Goal: Transaction & Acquisition: Download file/media

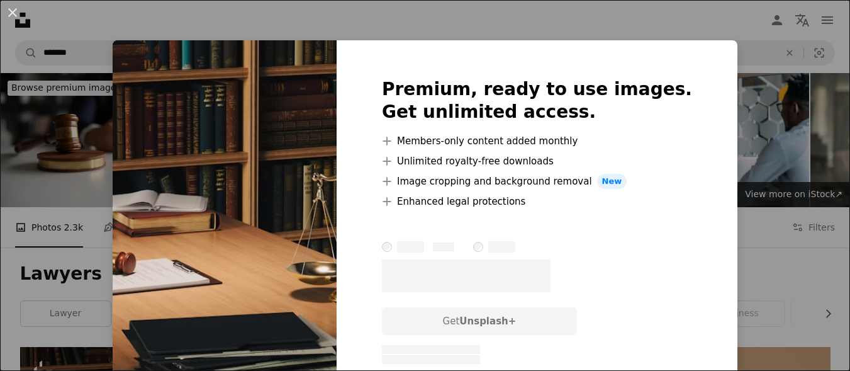
scroll to position [324, 0]
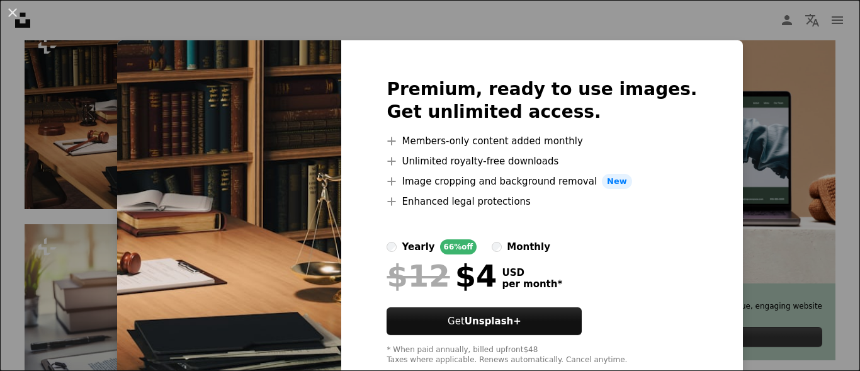
click at [771, 76] on div "An X shape Premium, ready to use images. Get unlimited access. A plus sign Memb…" at bounding box center [430, 185] width 860 height 371
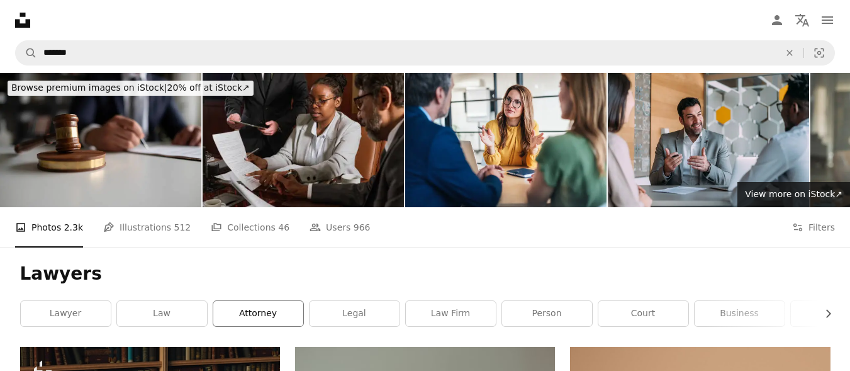
click at [269, 312] on link "attorney" at bounding box center [258, 313] width 90 height 25
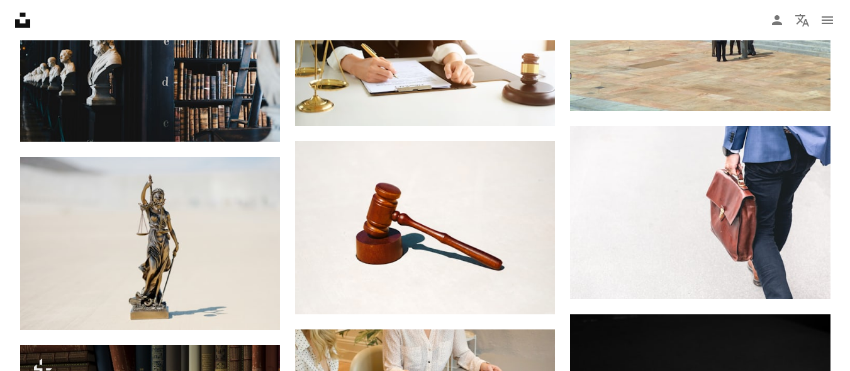
scroll to position [648, 0]
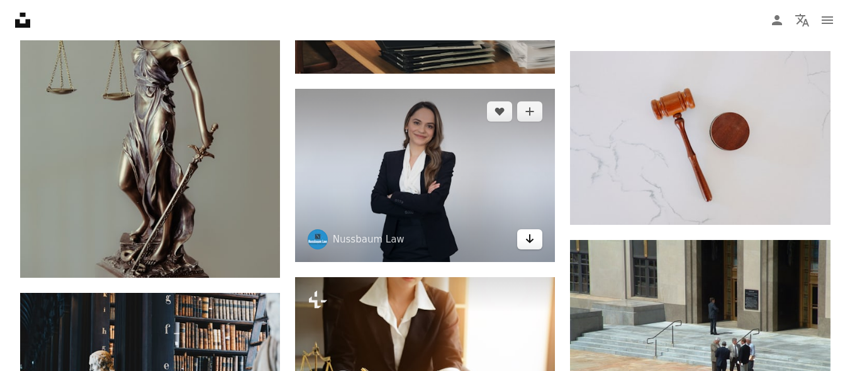
click at [529, 239] on icon "Arrow pointing down" at bounding box center [530, 238] width 10 height 15
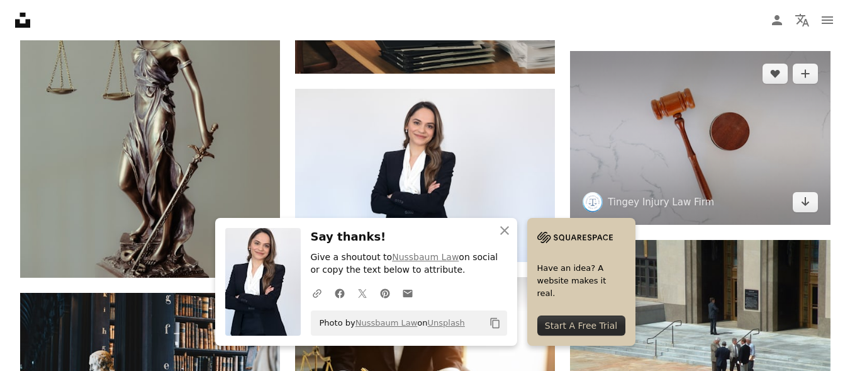
click at [706, 130] on img at bounding box center [700, 137] width 260 height 173
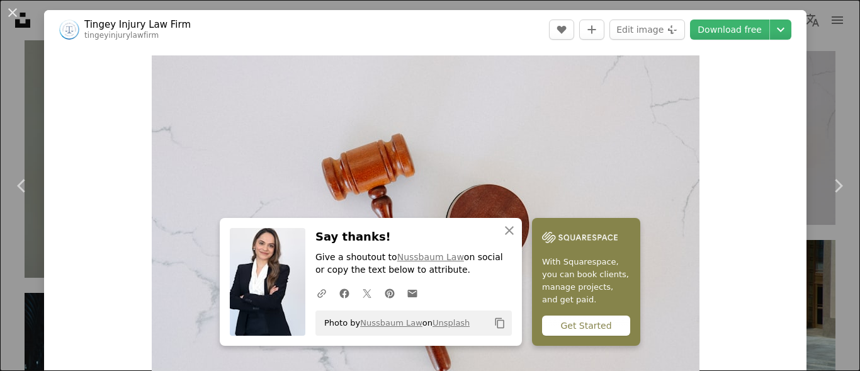
click at [739, 117] on div "Zoom in" at bounding box center [425, 238] width 762 height 378
click at [511, 229] on icon "An X shape" at bounding box center [509, 230] width 15 height 15
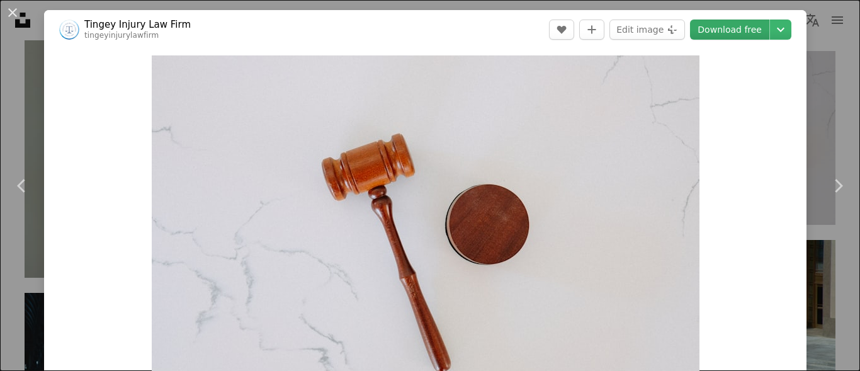
click at [723, 29] on link "Download free" at bounding box center [729, 30] width 79 height 20
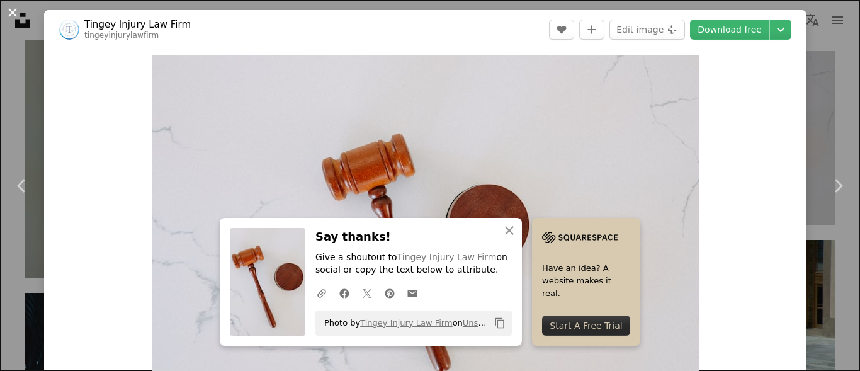
click at [17, 11] on button "An X shape" at bounding box center [12, 12] width 15 height 15
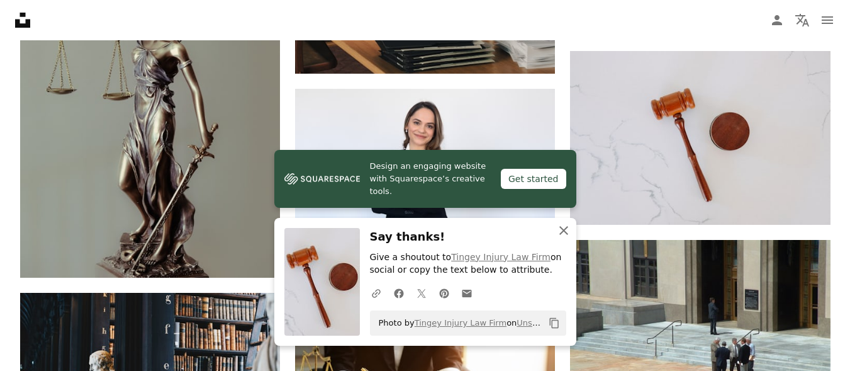
click at [562, 231] on icon "An X shape" at bounding box center [563, 230] width 15 height 15
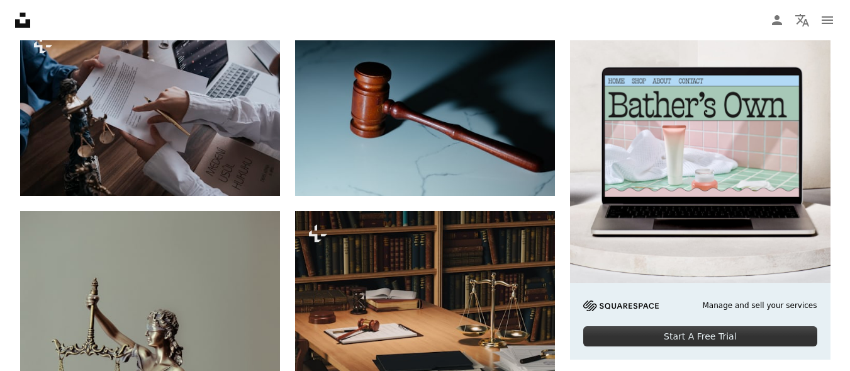
scroll to position [1, 0]
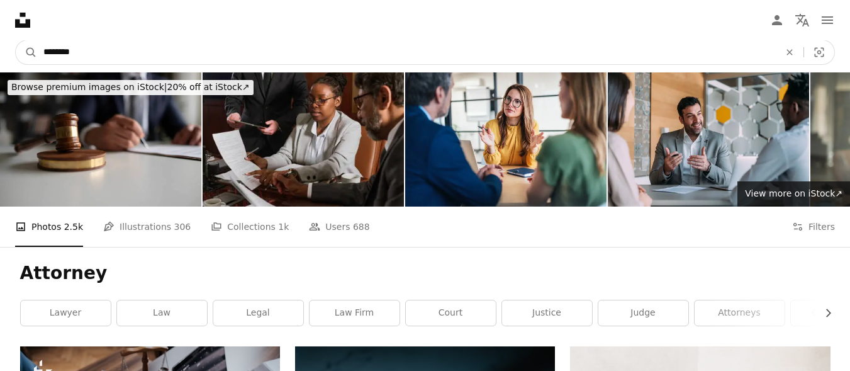
click at [274, 55] on input "********" at bounding box center [406, 52] width 739 height 24
type input "*"
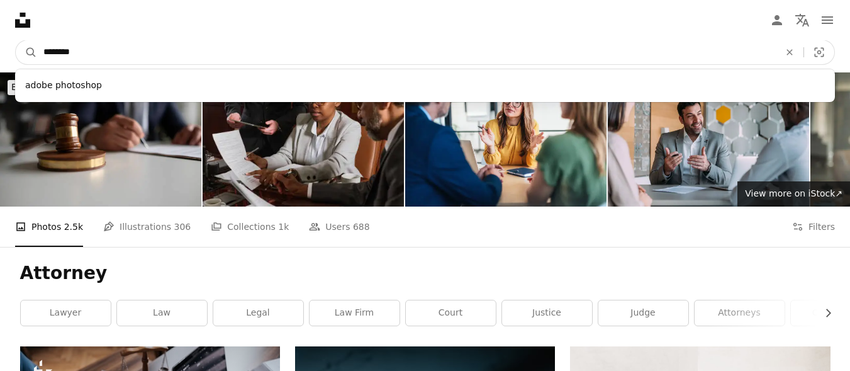
type input "********"
click at [16, 40] on button "A magnifying glass" at bounding box center [26, 52] width 21 height 24
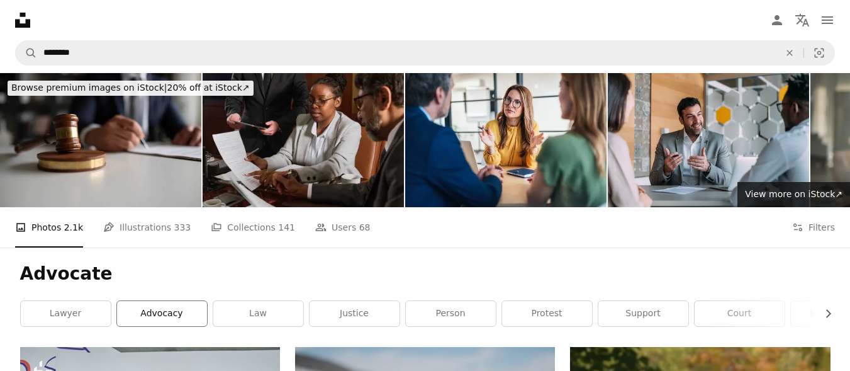
click at [169, 316] on link "advocacy" at bounding box center [162, 313] width 90 height 25
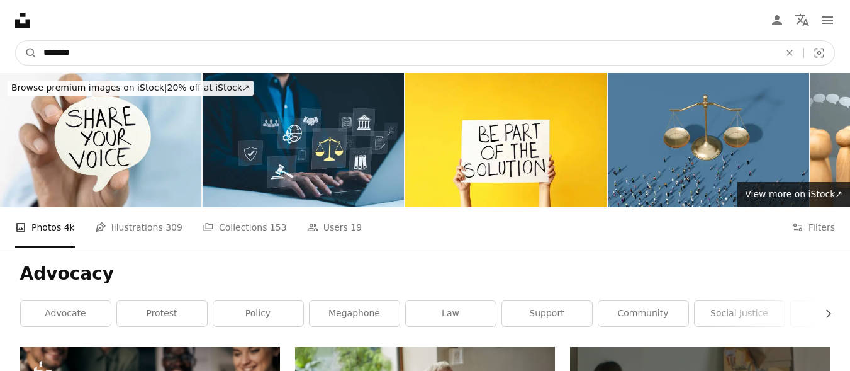
click at [89, 51] on input "********" at bounding box center [406, 53] width 739 height 24
type input "********"
click at [16, 41] on button "A magnifying glass" at bounding box center [26, 53] width 21 height 24
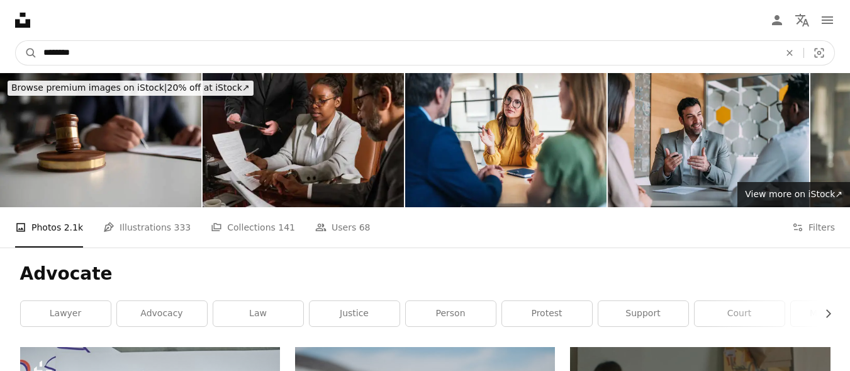
click at [84, 51] on input "********" at bounding box center [406, 53] width 739 height 24
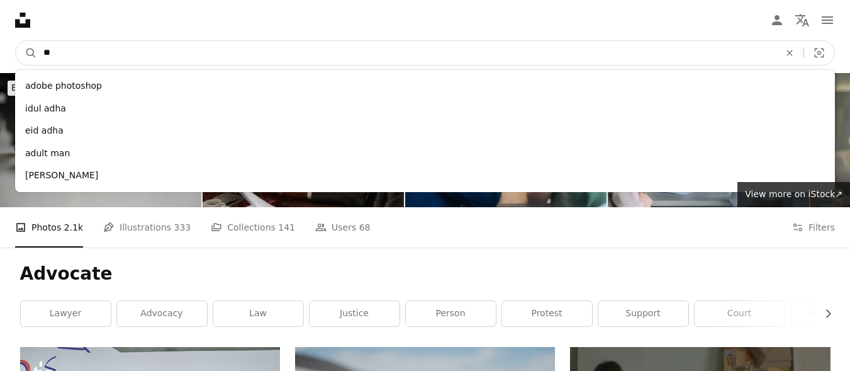
type input "*"
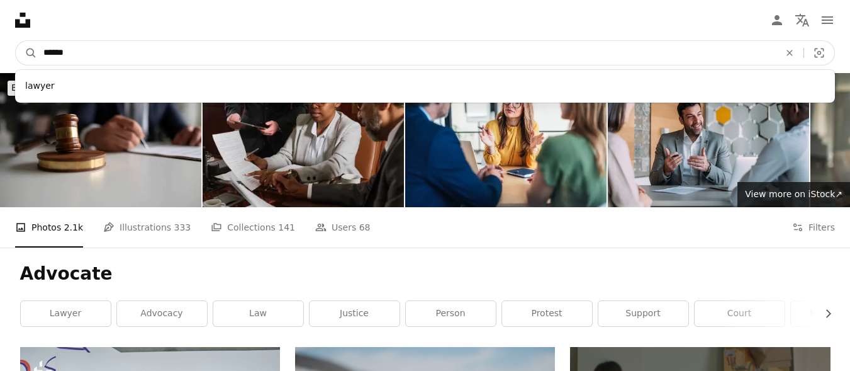
type input "******"
click at [16, 41] on button "A magnifying glass" at bounding box center [26, 53] width 21 height 24
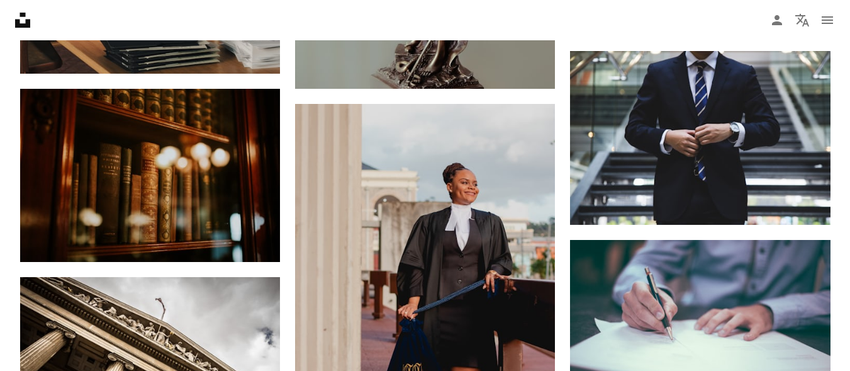
scroll to position [973, 0]
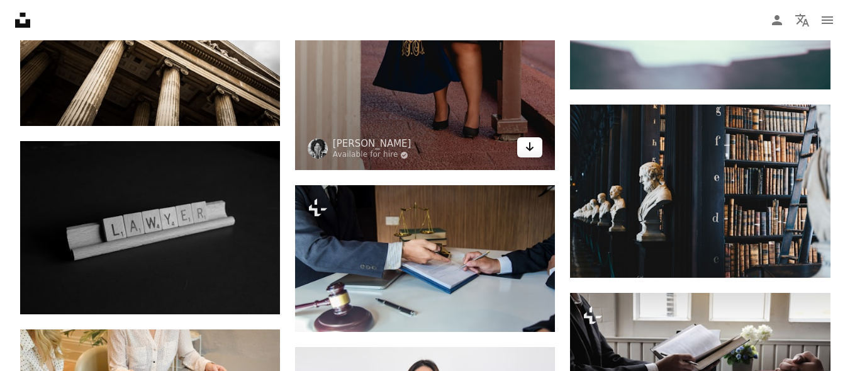
click at [525, 144] on icon "Arrow pointing down" at bounding box center [530, 146] width 10 height 15
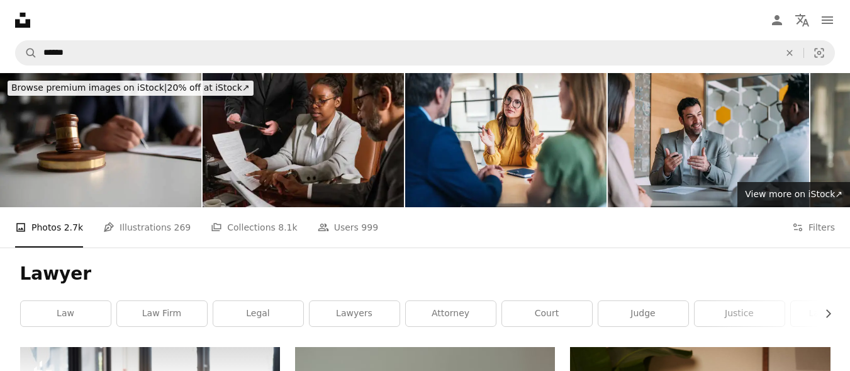
scroll to position [324, 0]
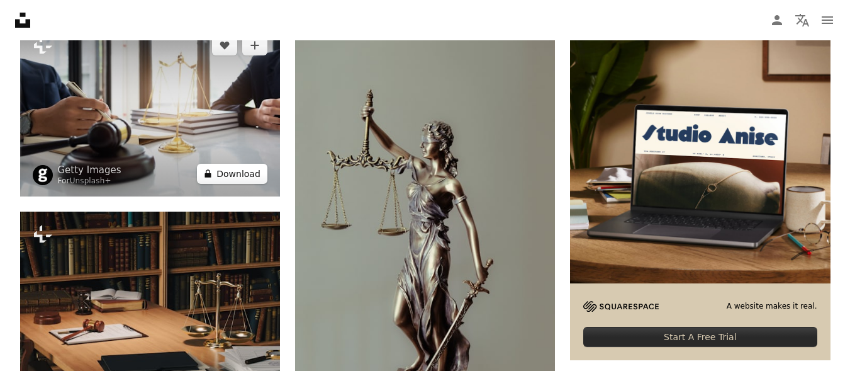
click at [242, 177] on button "A lock Download" at bounding box center [232, 174] width 71 height 20
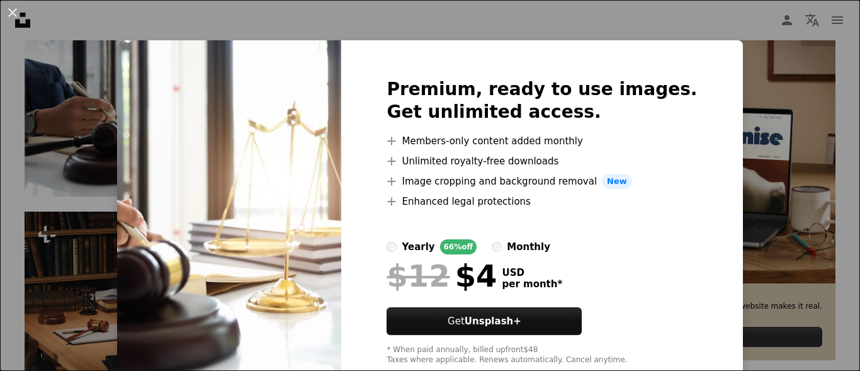
click at [739, 96] on div "An X shape Premium, ready to use images. Get unlimited access. A plus sign Memb…" at bounding box center [430, 185] width 860 height 371
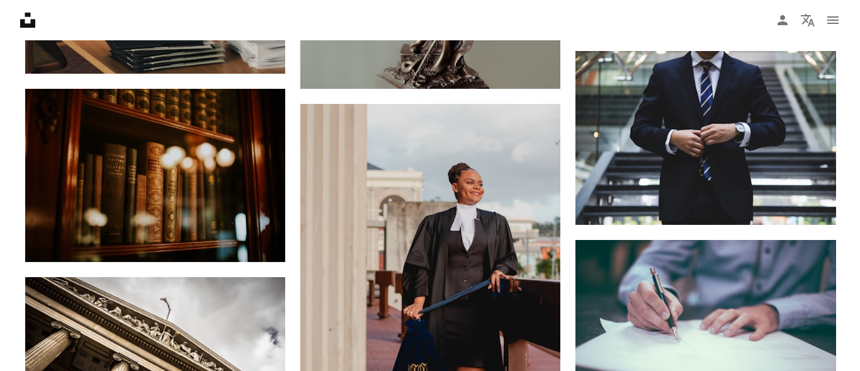
scroll to position [324, 0]
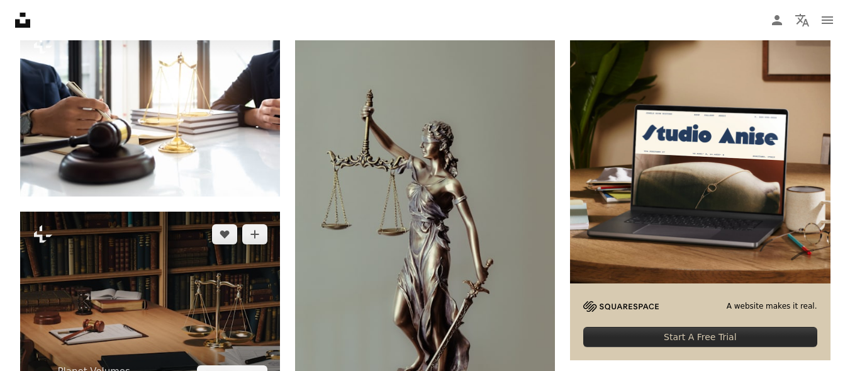
click at [242, 317] on img at bounding box center [150, 305] width 260 height 186
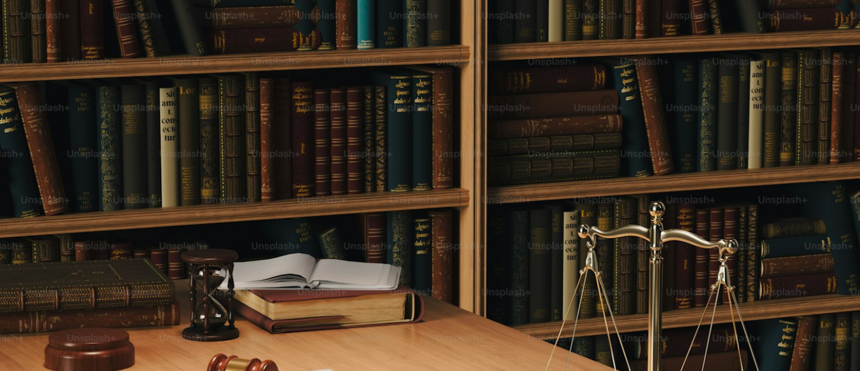
click at [609, 63] on img "Zoom out on this image" at bounding box center [429, 307] width 861 height 616
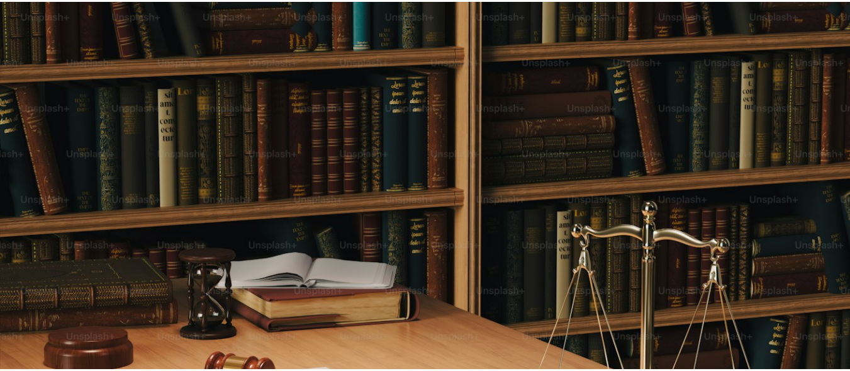
scroll to position [55, 0]
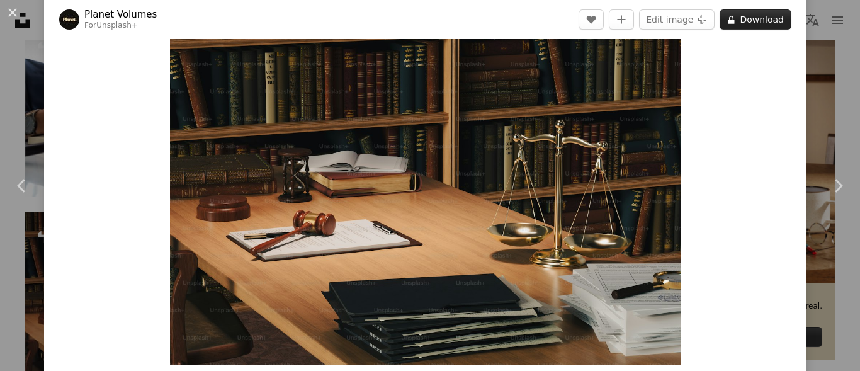
click at [746, 16] on button "A lock Download" at bounding box center [756, 19] width 72 height 20
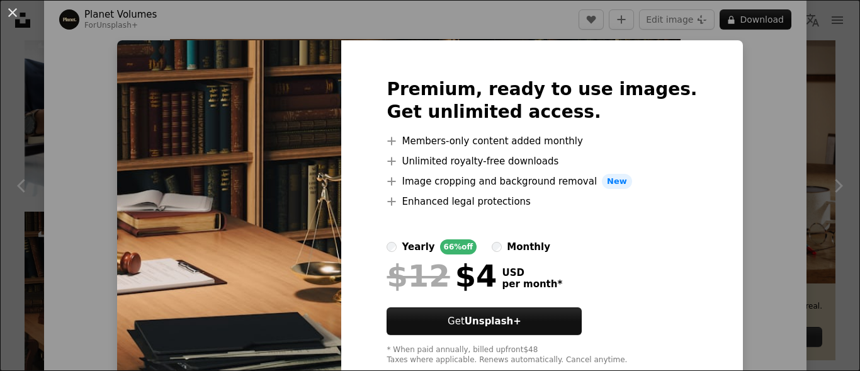
click at [813, 71] on div "An X shape Premium, ready to use images. Get unlimited access. A plus sign Memb…" at bounding box center [430, 185] width 860 height 371
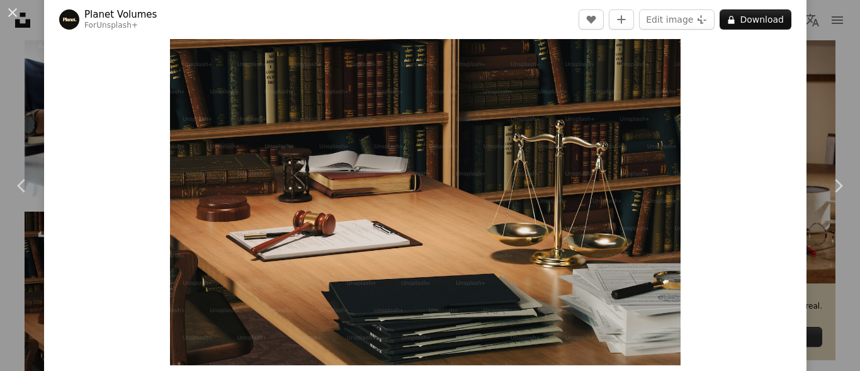
click at [813, 71] on div "An X shape Chevron left Chevron right Planet Volumes For Unsplash+ A heart A pl…" at bounding box center [430, 185] width 860 height 371
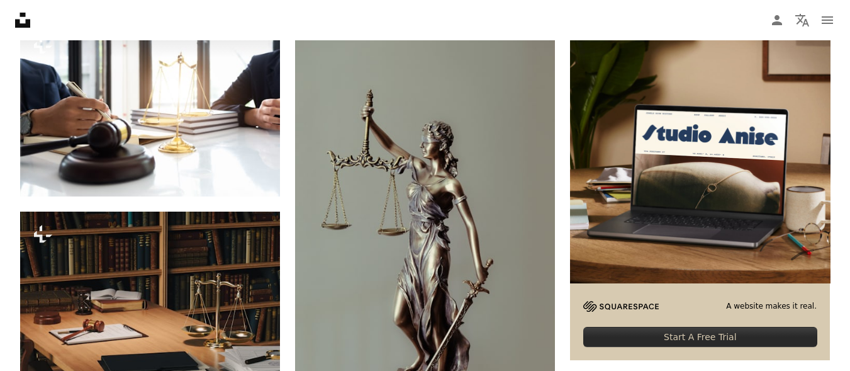
click at [813, 71] on img at bounding box center [700, 153] width 260 height 260
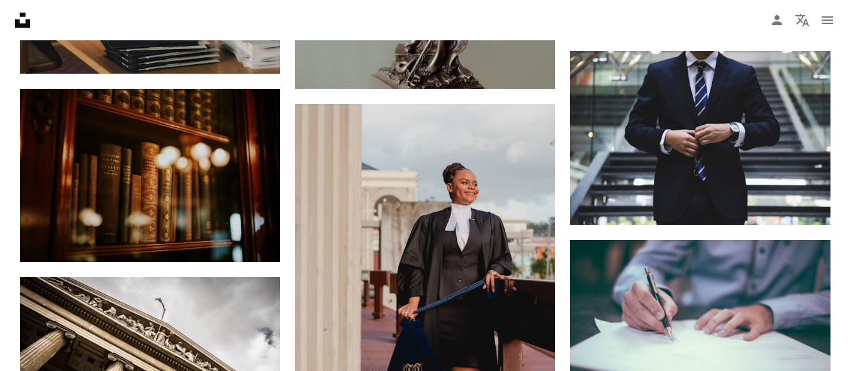
scroll to position [973, 0]
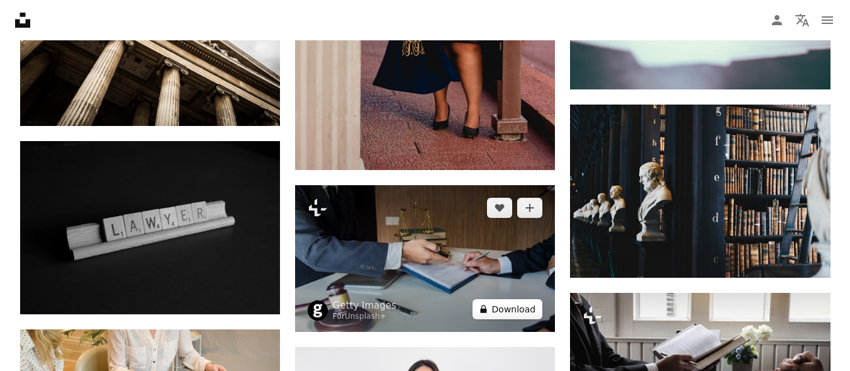
click at [514, 308] on button "A lock Download" at bounding box center [508, 309] width 71 height 20
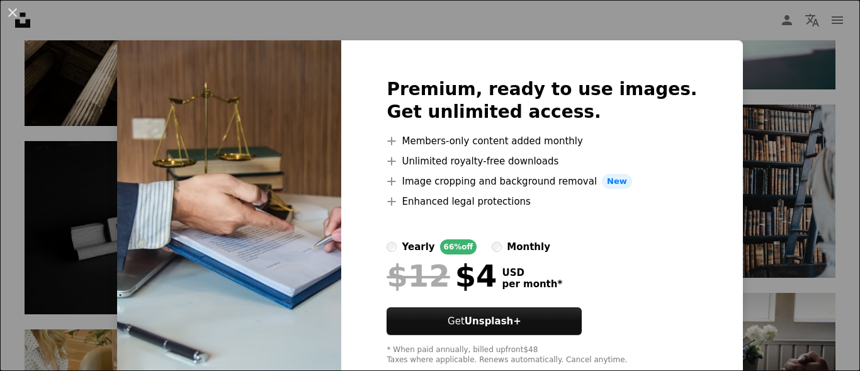
click at [811, 162] on div "An X shape Premium, ready to use images. Get unlimited access. A plus sign Memb…" at bounding box center [430, 185] width 860 height 371
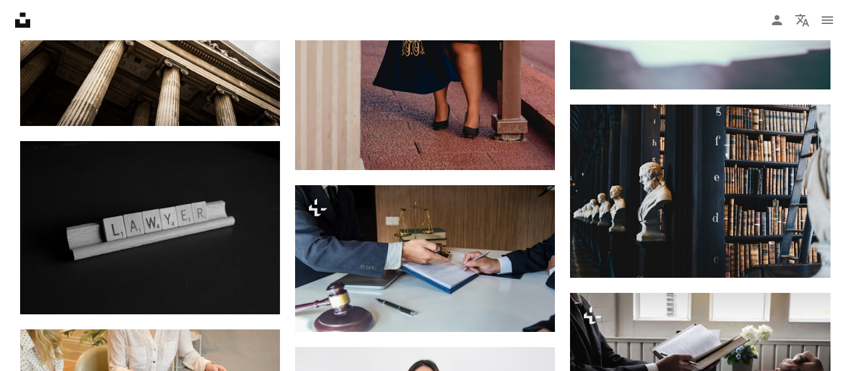
scroll to position [1297, 0]
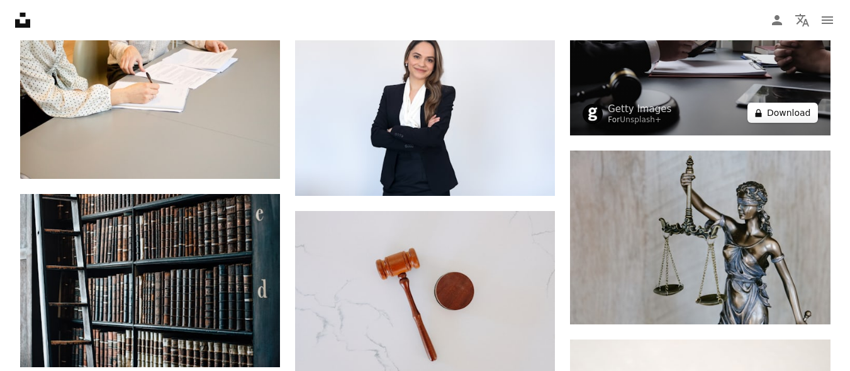
click at [798, 113] on button "A lock Download" at bounding box center [783, 113] width 71 height 20
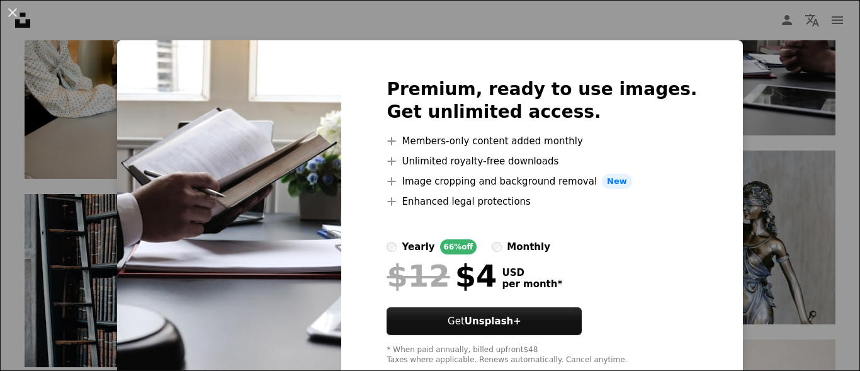
click at [806, 153] on div "An X shape Premium, ready to use images. Get unlimited access. A plus sign Memb…" at bounding box center [430, 185] width 860 height 371
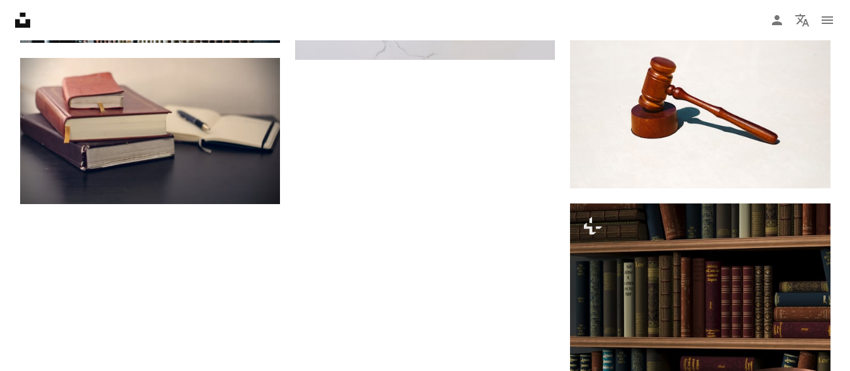
scroll to position [1945, 0]
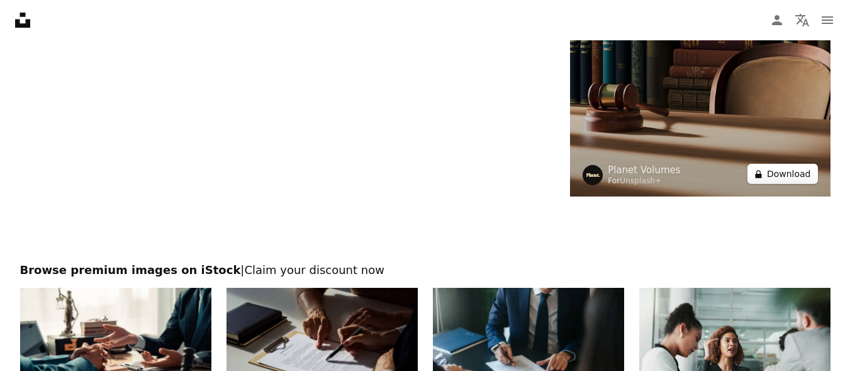
click at [782, 173] on button "A lock Download" at bounding box center [783, 174] width 71 height 20
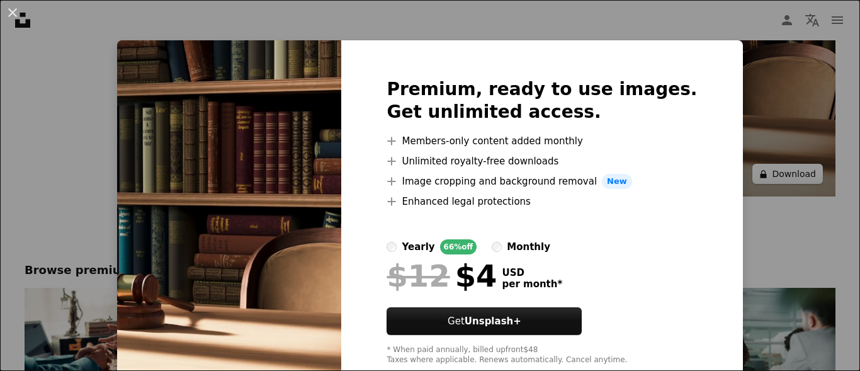
click at [782, 173] on div "An X shape Premium, ready to use images. Get unlimited access. A plus sign Memb…" at bounding box center [430, 185] width 860 height 371
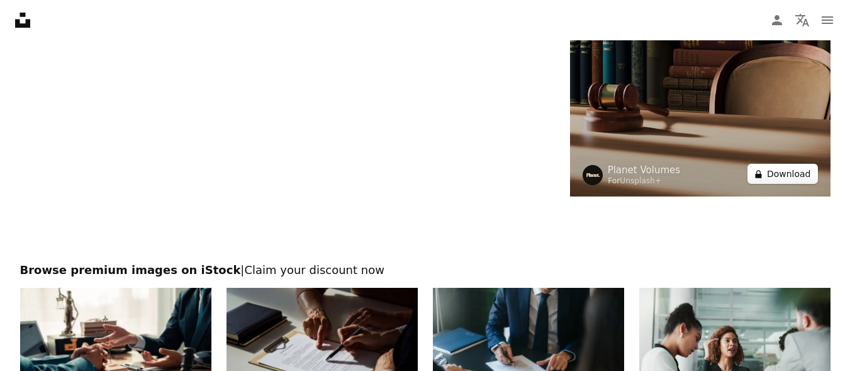
click at [782, 173] on button "A lock Download" at bounding box center [783, 174] width 71 height 20
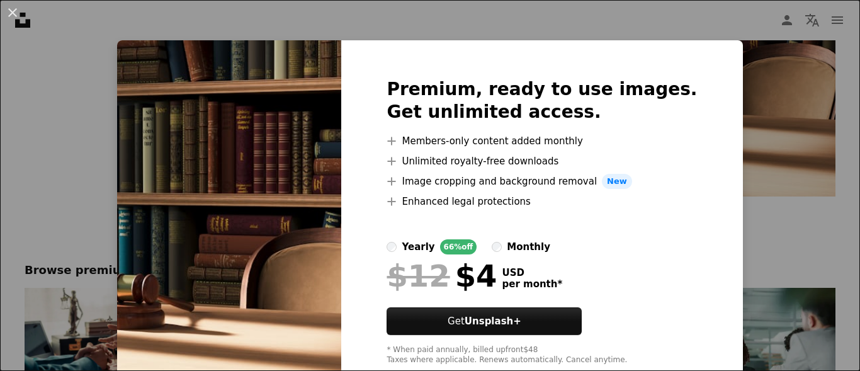
click at [782, 247] on div "An X shape Premium, ready to use images. Get unlimited access. A plus sign Memb…" at bounding box center [430, 185] width 860 height 371
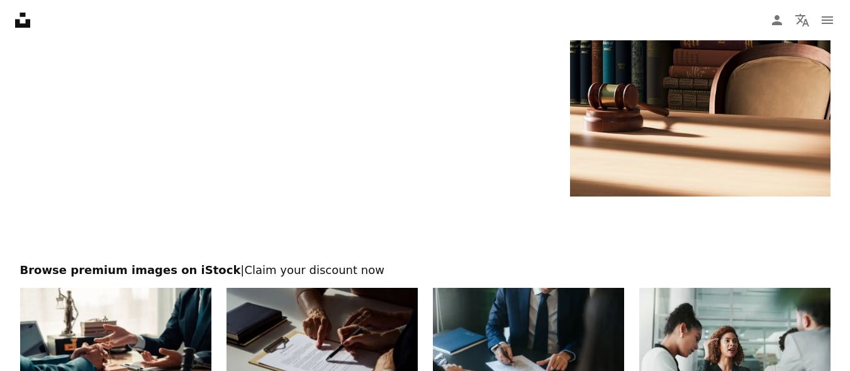
scroll to position [2269, 0]
